Goal: Check status: Check status

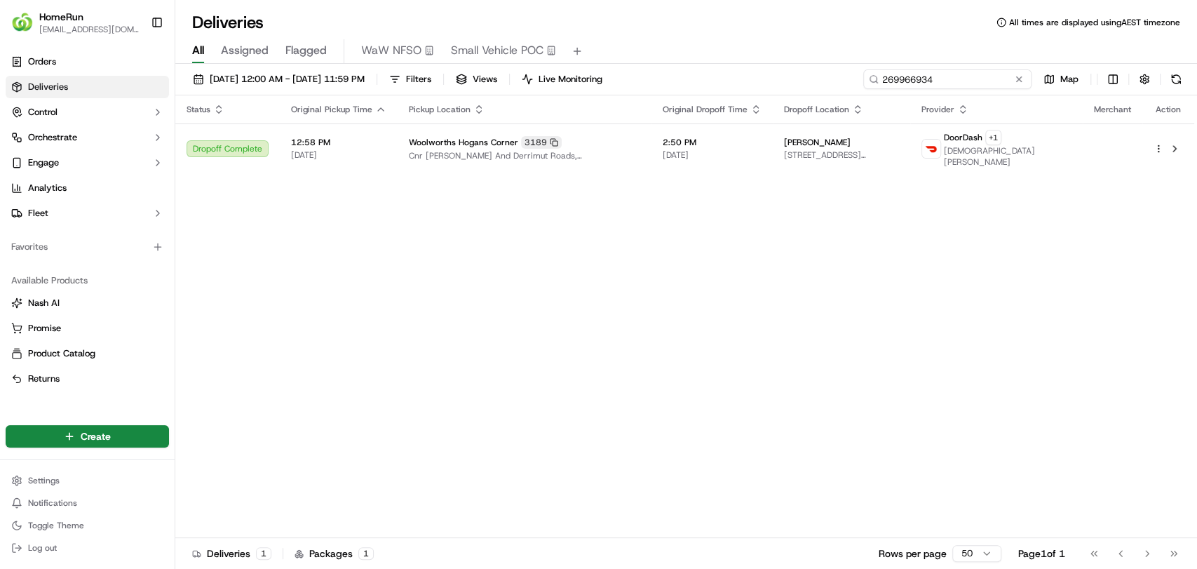
drag, startPoint x: 995, startPoint y: 76, endPoint x: 819, endPoint y: 74, distance: 176.8
click at [819, 74] on div "[DATE] 12:00 AM - [DATE] 11:59 PM Filters Views Live Monitoring 269966934 Map" at bounding box center [686, 82] width 1022 height 26
paste input "7777"
type input "269977774"
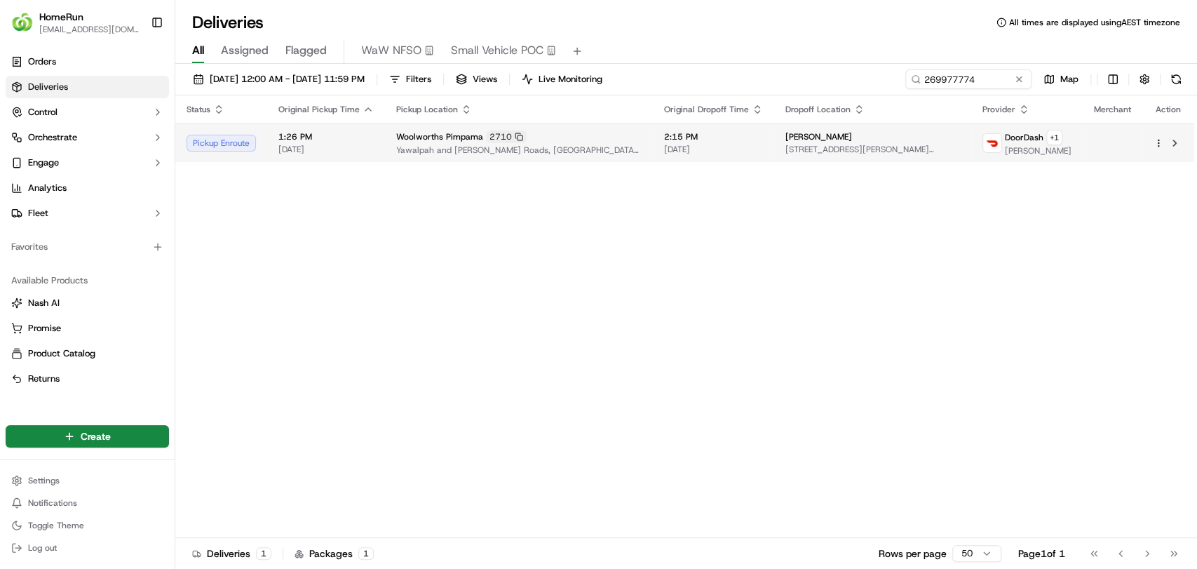
click at [703, 136] on span "2:15 PM" at bounding box center [713, 136] width 99 height 11
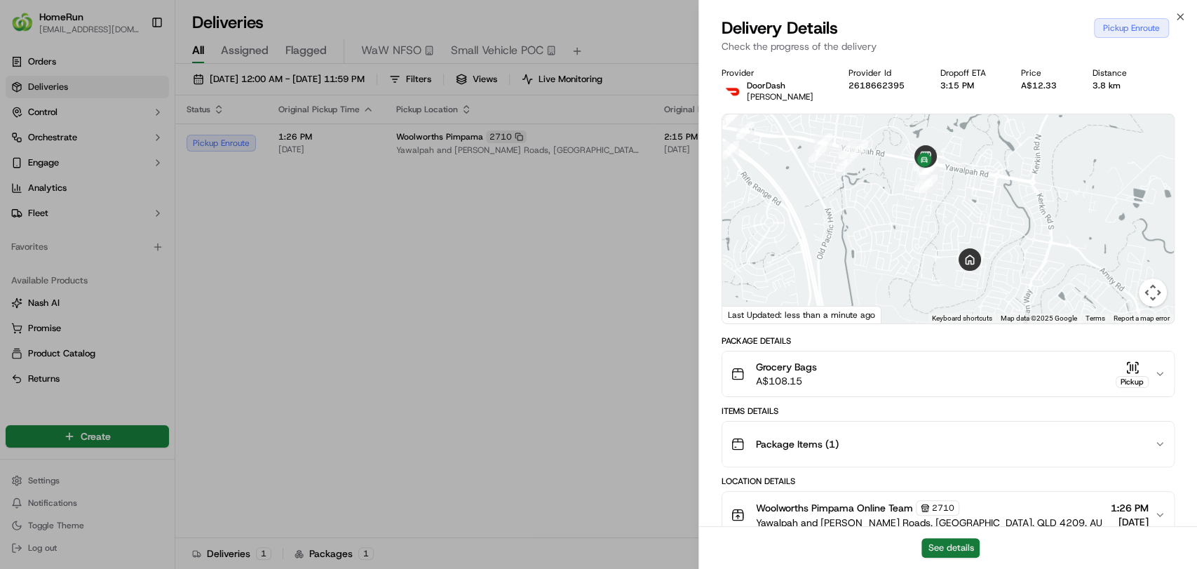
click at [953, 545] on button "See details" at bounding box center [951, 548] width 58 height 20
